Goal: Information Seeking & Learning: Learn about a topic

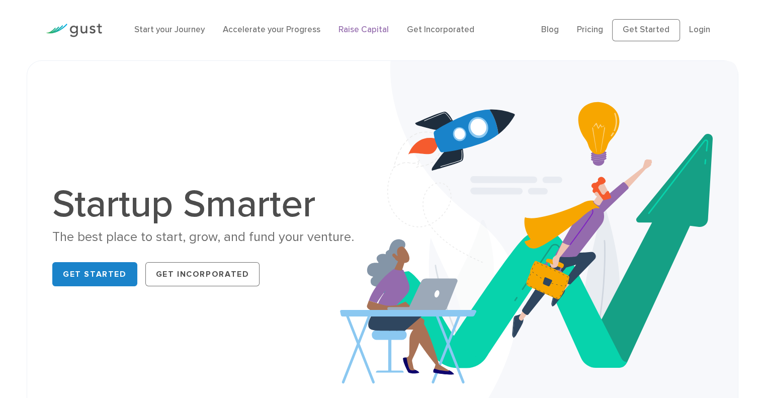
click at [354, 35] on link "Raise Capital" at bounding box center [363, 30] width 50 height 10
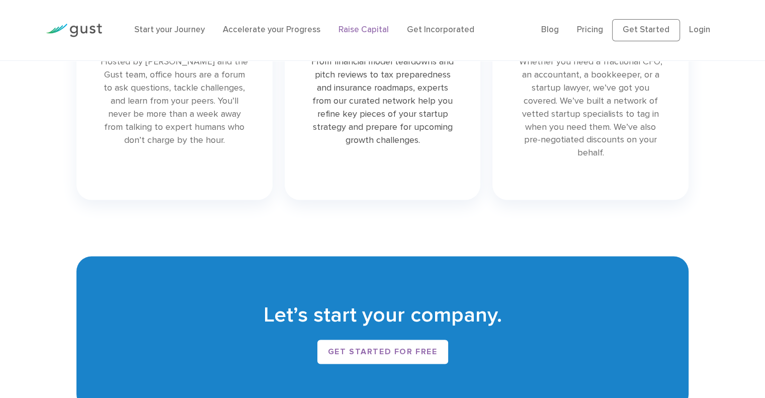
scroll to position [1802, 0]
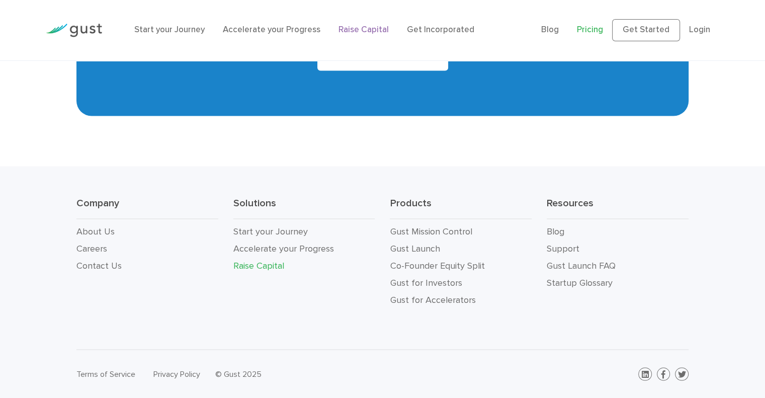
click at [592, 32] on link "Pricing" at bounding box center [590, 30] width 26 height 10
